Goal: Find contact information: Find contact information

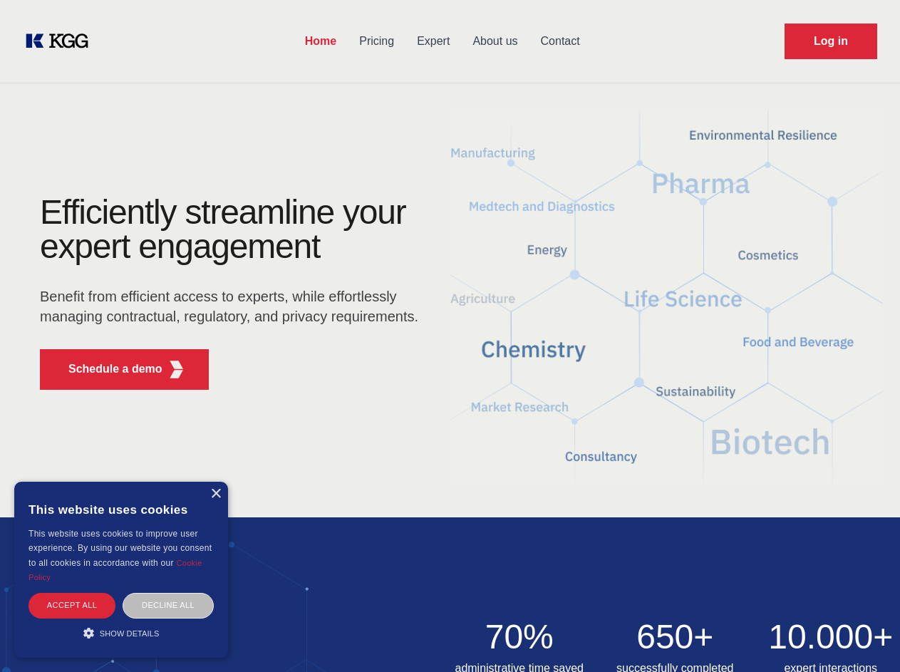
click at [450, 336] on div "Efficiently streamline your expert engagement Benefit from efficient access to …" at bounding box center [233, 298] width 433 height 206
click at [107, 369] on p "Schedule a demo" at bounding box center [115, 369] width 94 height 17
click at [215, 494] on div "× This website uses cookies This website uses cookies to improve user experienc…" at bounding box center [121, 570] width 214 height 176
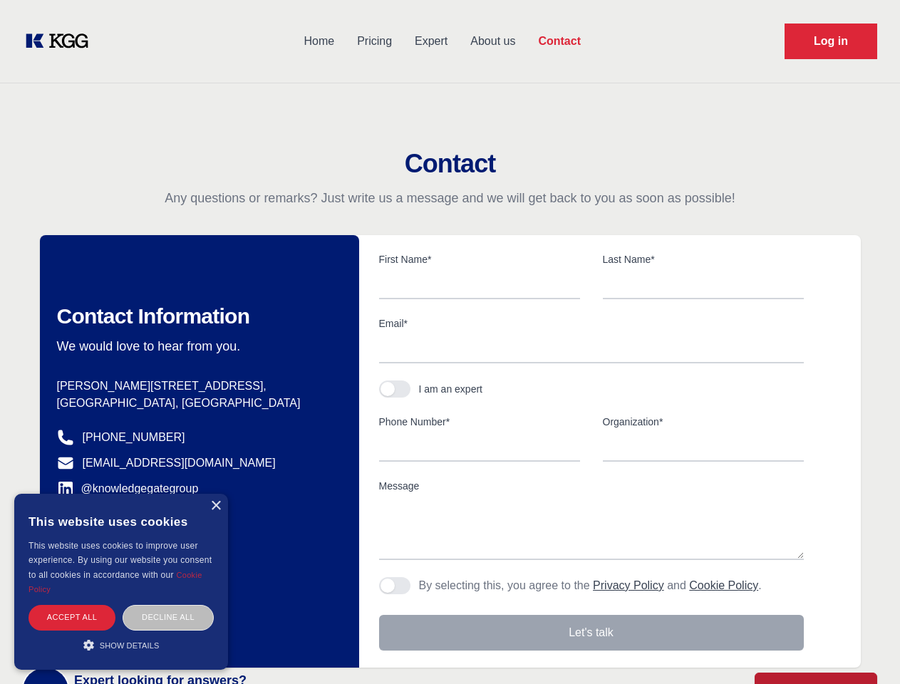
click at [72, 605] on div "Accept all" at bounding box center [72, 617] width 87 height 25
click at [168, 605] on div "Decline all" at bounding box center [168, 617] width 91 height 25
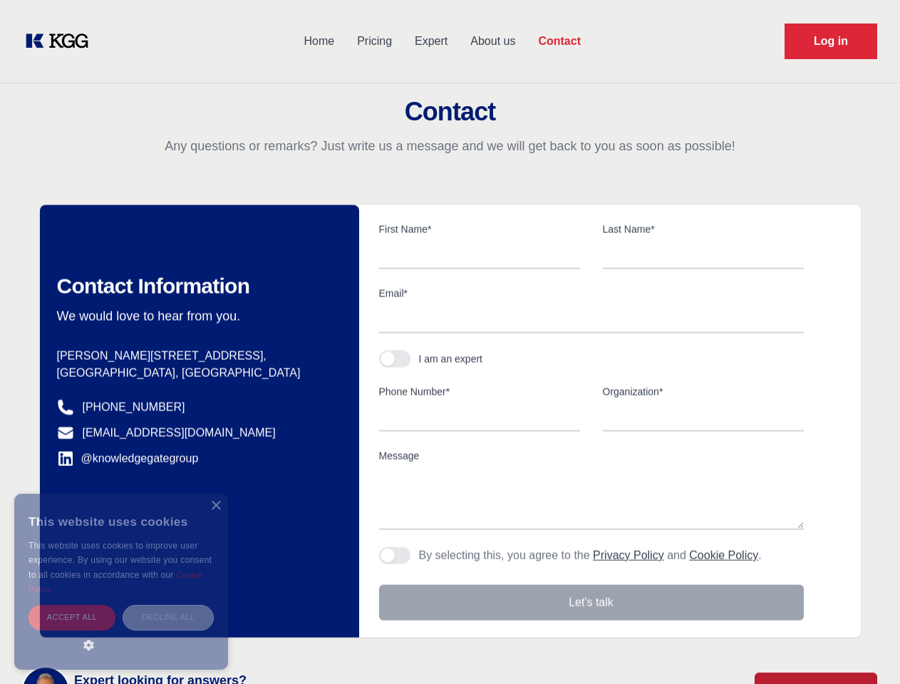
click at [121, 633] on main "Contact Any questions or remarks? Just write us a message and we will get back …" at bounding box center [450, 371] width 900 height 742
